Goal: Entertainment & Leisure: Consume media (video, audio)

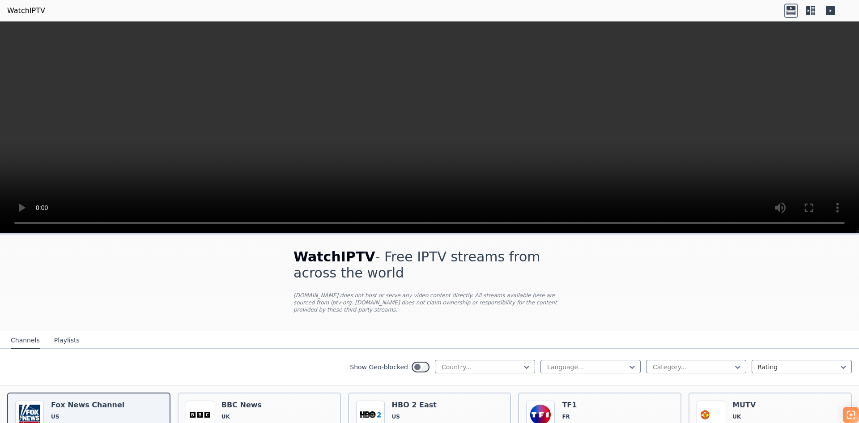
click at [413, 140] on video at bounding box center [429, 127] width 859 height 212
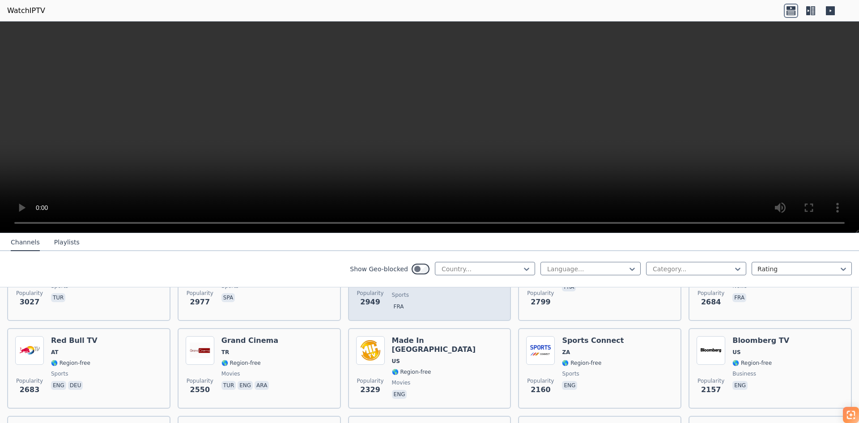
scroll to position [313, 0]
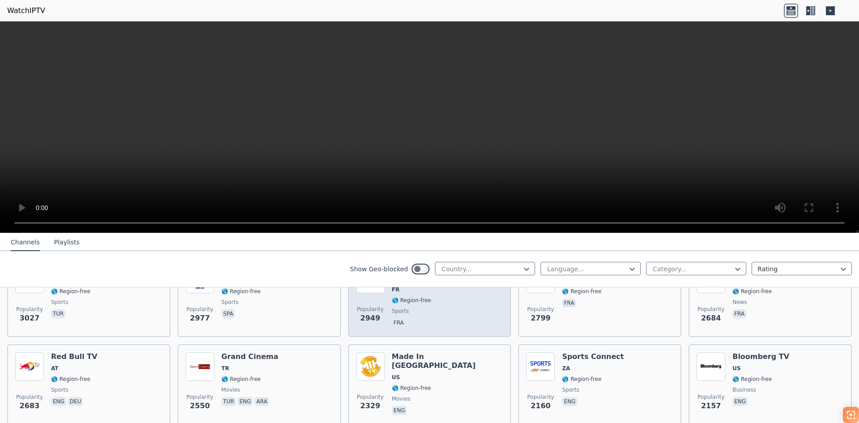
click at [420, 319] on div "Sport en [GEOGRAPHIC_DATA] FR 🌎 Region-free sports fra" at bounding box center [447, 297] width 111 height 64
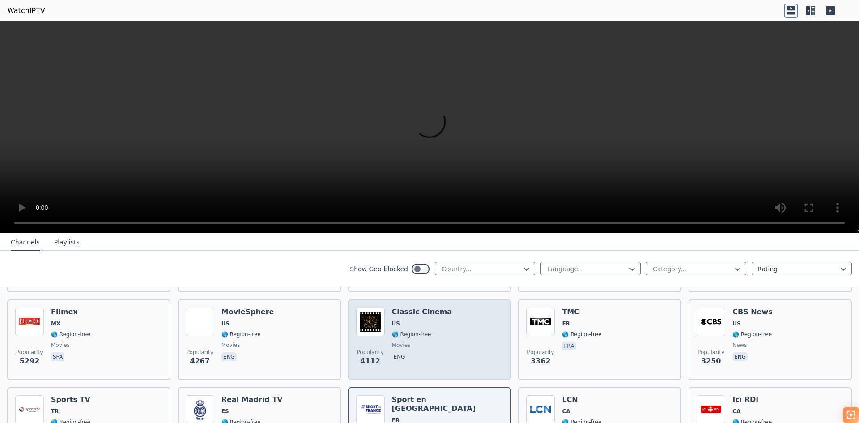
scroll to position [179, 0]
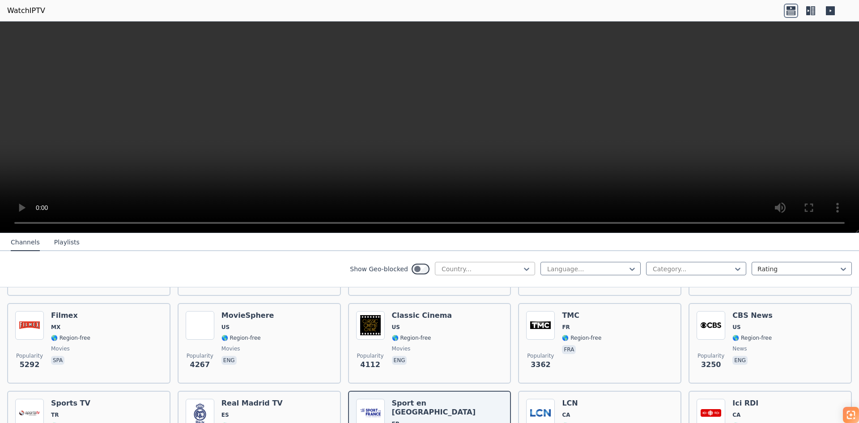
click at [463, 269] on div at bounding box center [481, 269] width 81 height 9
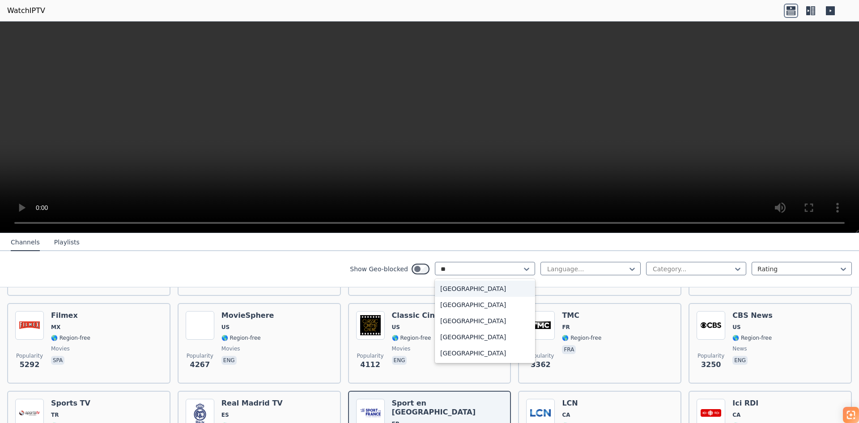
type input "***"
click at [467, 286] on div "[GEOGRAPHIC_DATA]" at bounding box center [485, 289] width 100 height 16
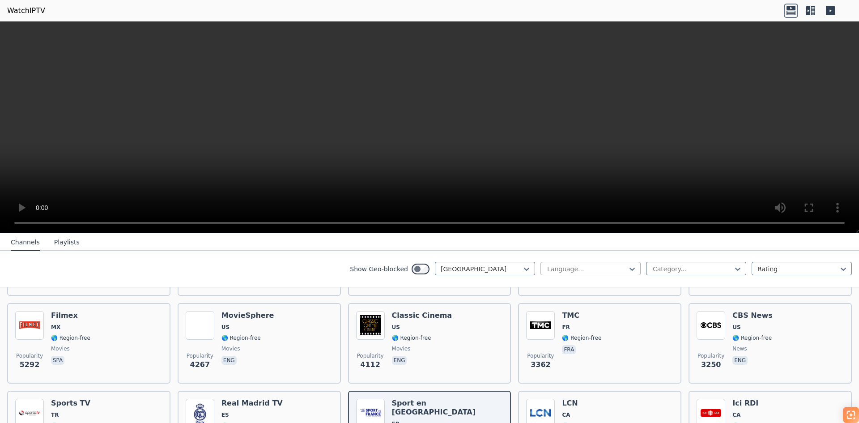
click at [546, 268] on div at bounding box center [586, 269] width 81 height 9
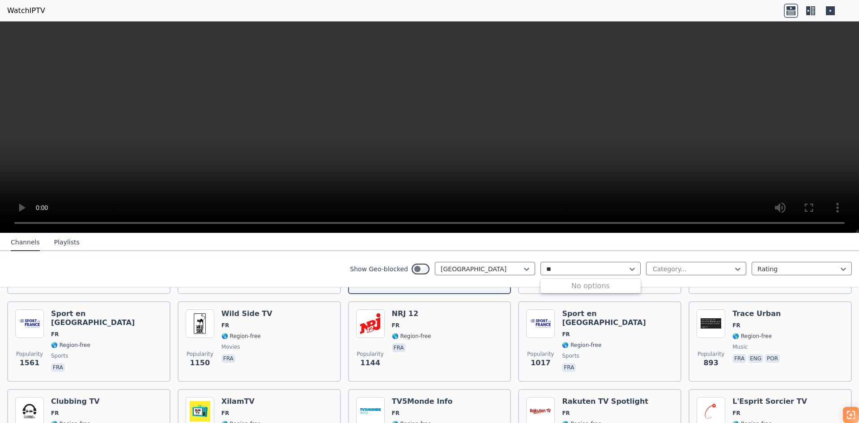
type input "*"
type input "***"
click at [565, 281] on div "French" at bounding box center [591, 289] width 100 height 16
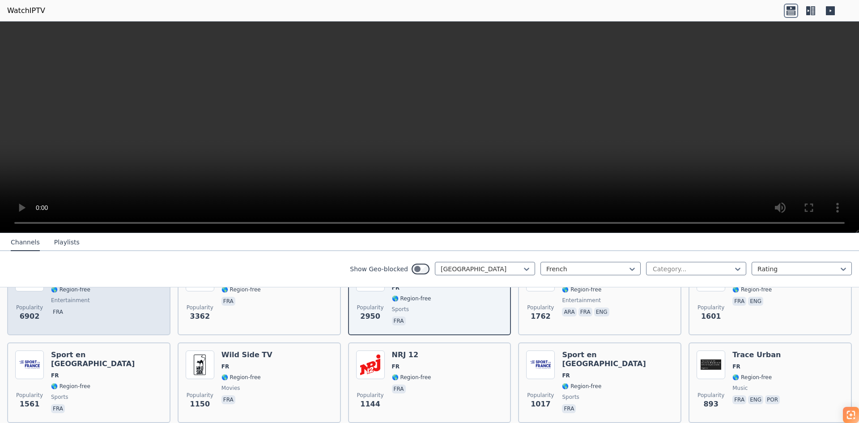
scroll to position [134, 0]
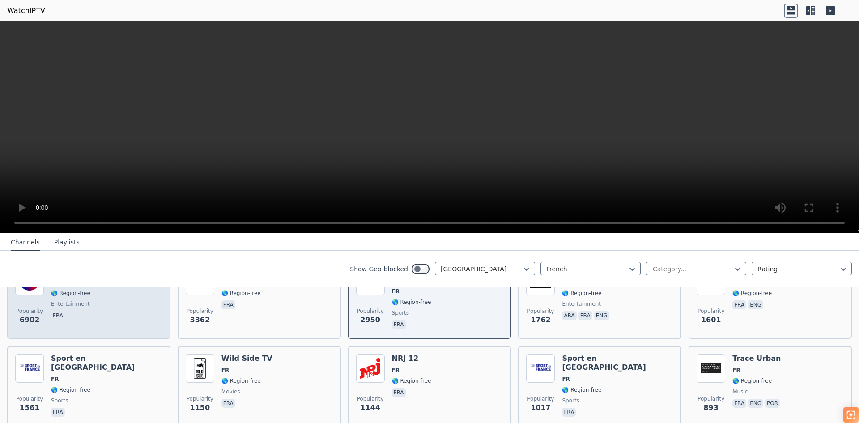
click at [112, 330] on div "Popularity 6902 TF1 FR 🌎 Region-free entertainment fra" at bounding box center [88, 298] width 163 height 81
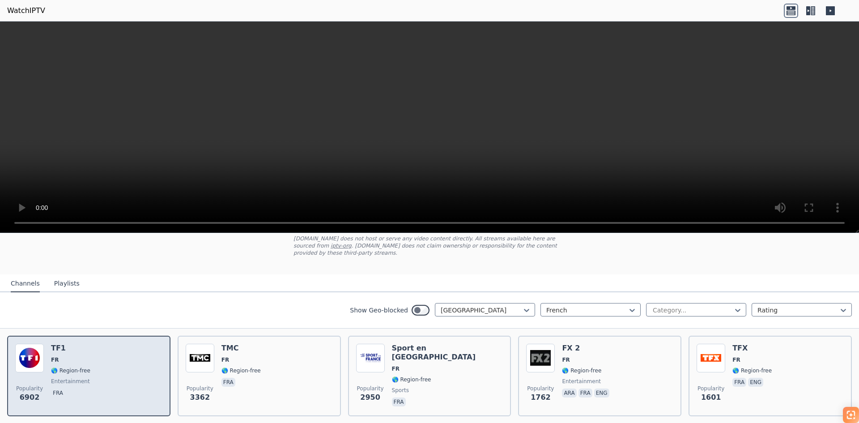
scroll to position [45, 0]
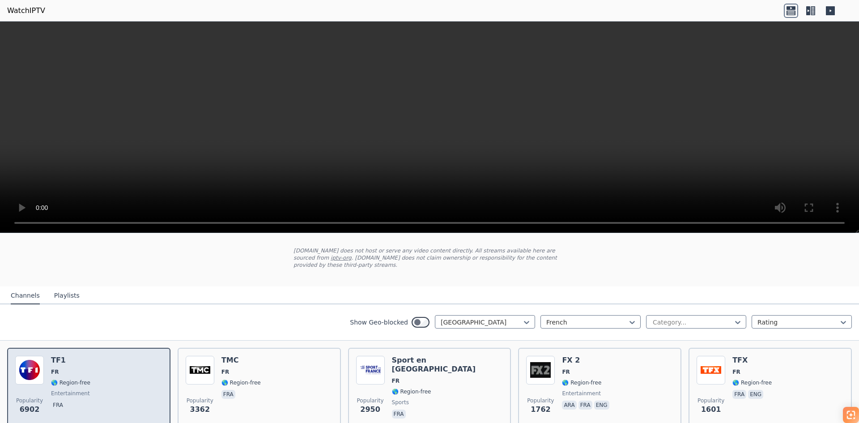
click at [161, 354] on div "Popularity 6902 TF1 FR 🌎 Region-free entertainment fra" at bounding box center [88, 388] width 163 height 81
